Goal: Task Accomplishment & Management: Manage account settings

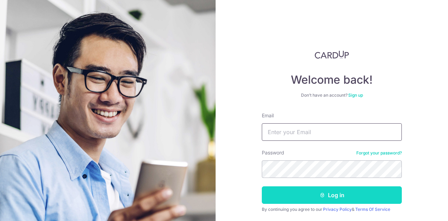
type input "[EMAIL_ADDRESS][DOMAIN_NAME]"
click at [298, 192] on button "Log in" at bounding box center [332, 195] width 140 height 18
